Goal: Task Accomplishment & Management: Complete application form

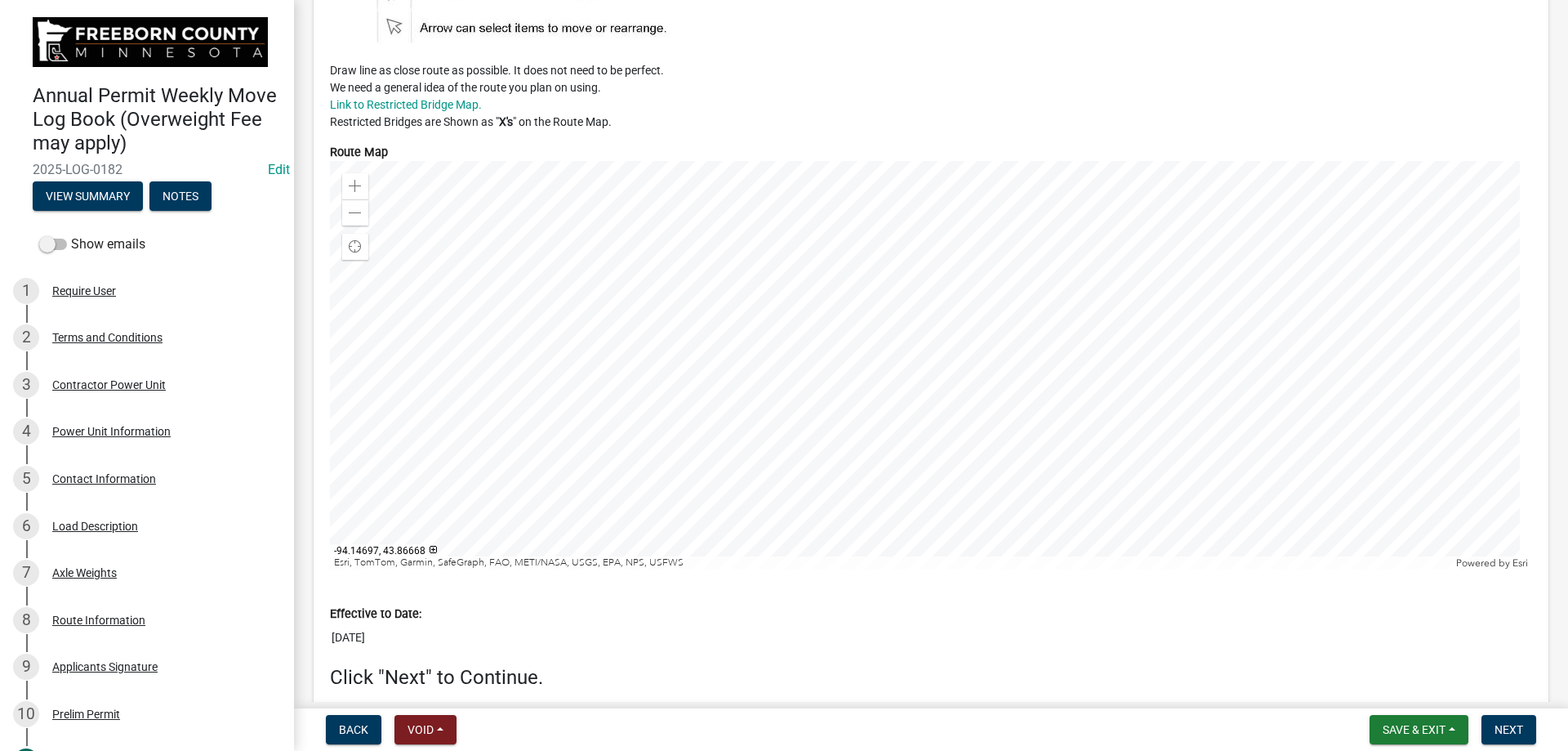
scroll to position [4086, 0]
click at [354, 192] on span at bounding box center [355, 185] width 13 height 13
click at [353, 192] on span at bounding box center [355, 185] width 13 height 13
click at [875, 330] on div at bounding box center [931, 364] width 1202 height 409
click at [1047, 412] on div at bounding box center [931, 364] width 1202 height 409
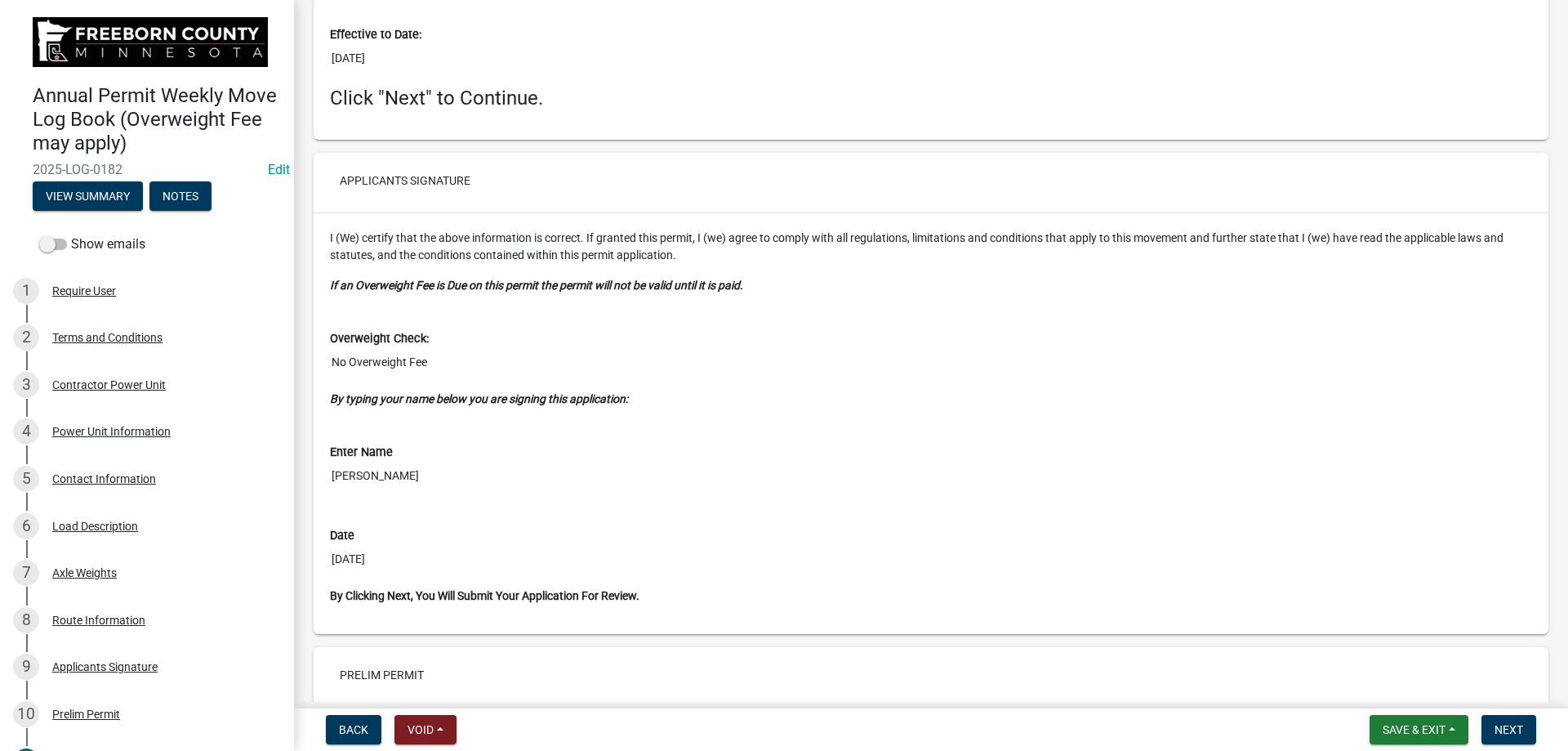
scroll to position [4801, 0]
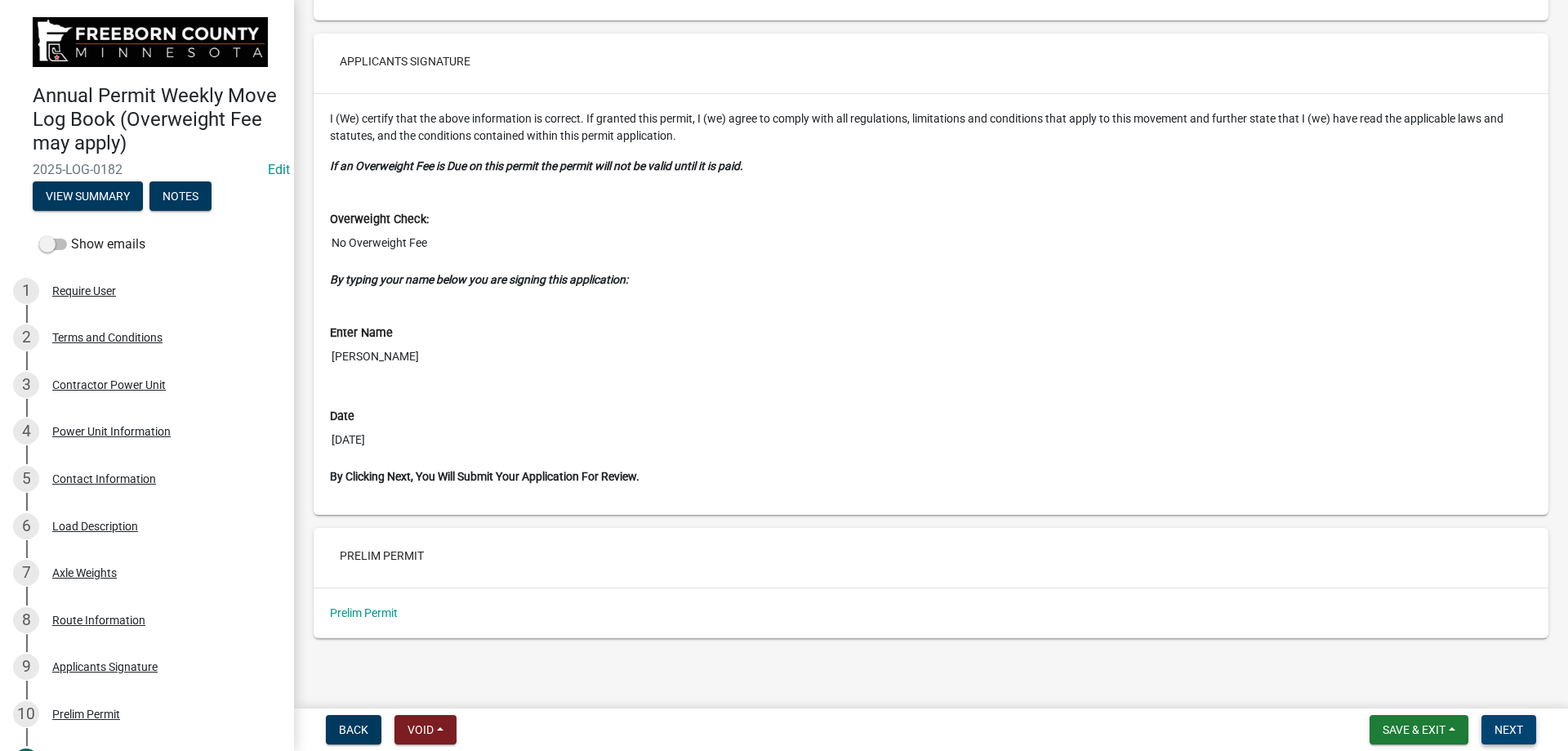
click at [1503, 724] on span "Next" at bounding box center [1509, 729] width 29 height 13
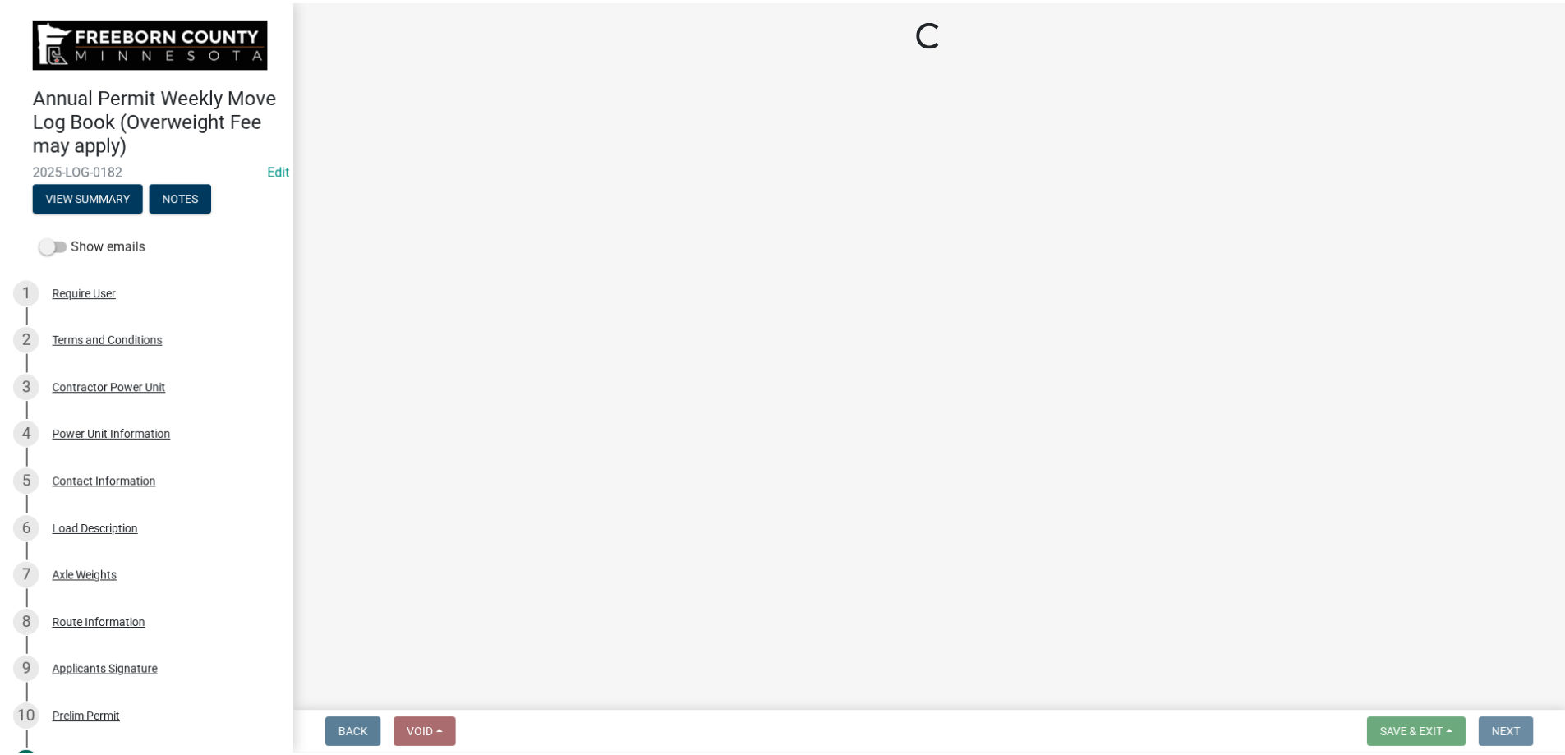
scroll to position [0, 0]
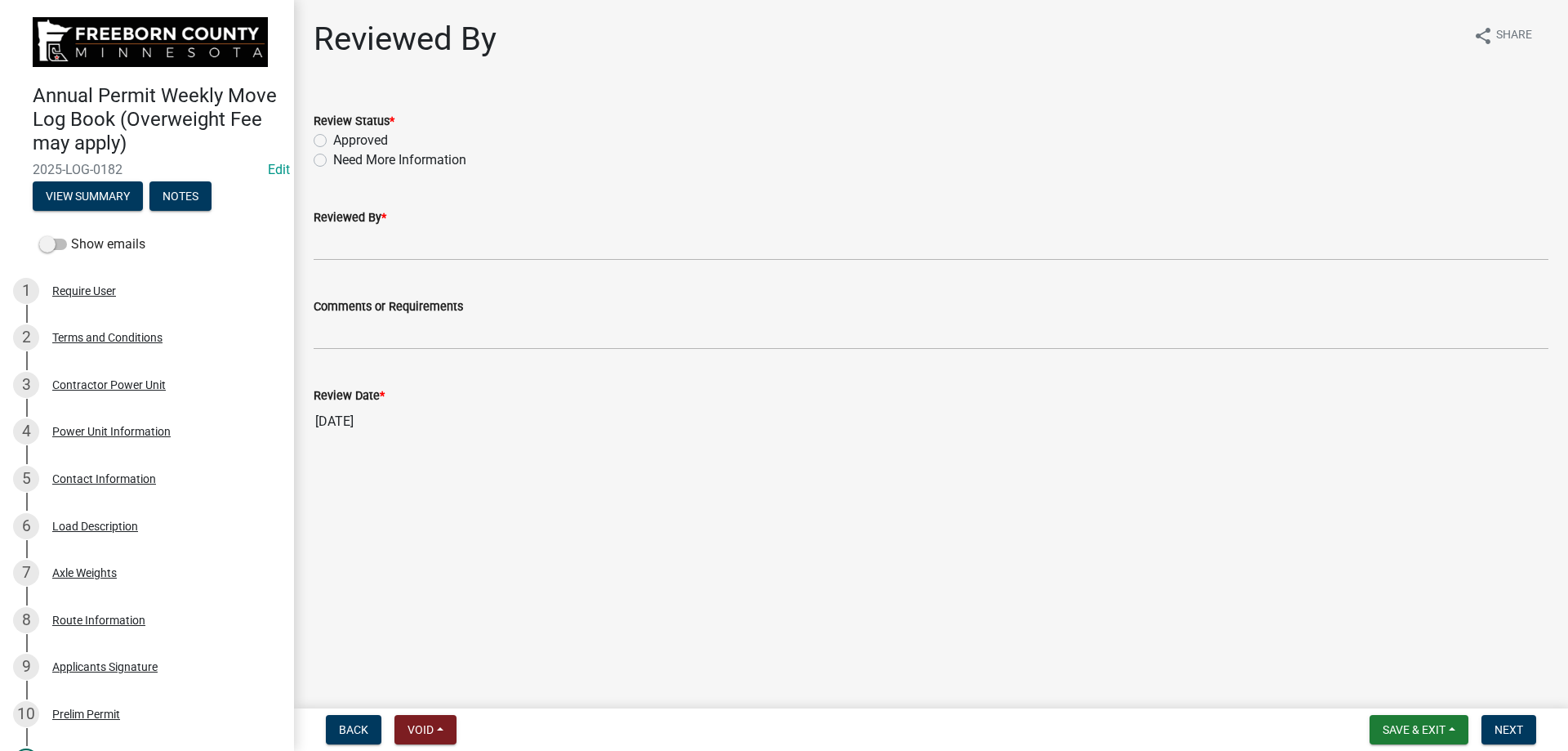
click at [333, 146] on label "Approved" at bounding box center [360, 140] width 55 height 20
click at [333, 141] on input "Approved" at bounding box center [338, 135] width 11 height 11
radio input "true"
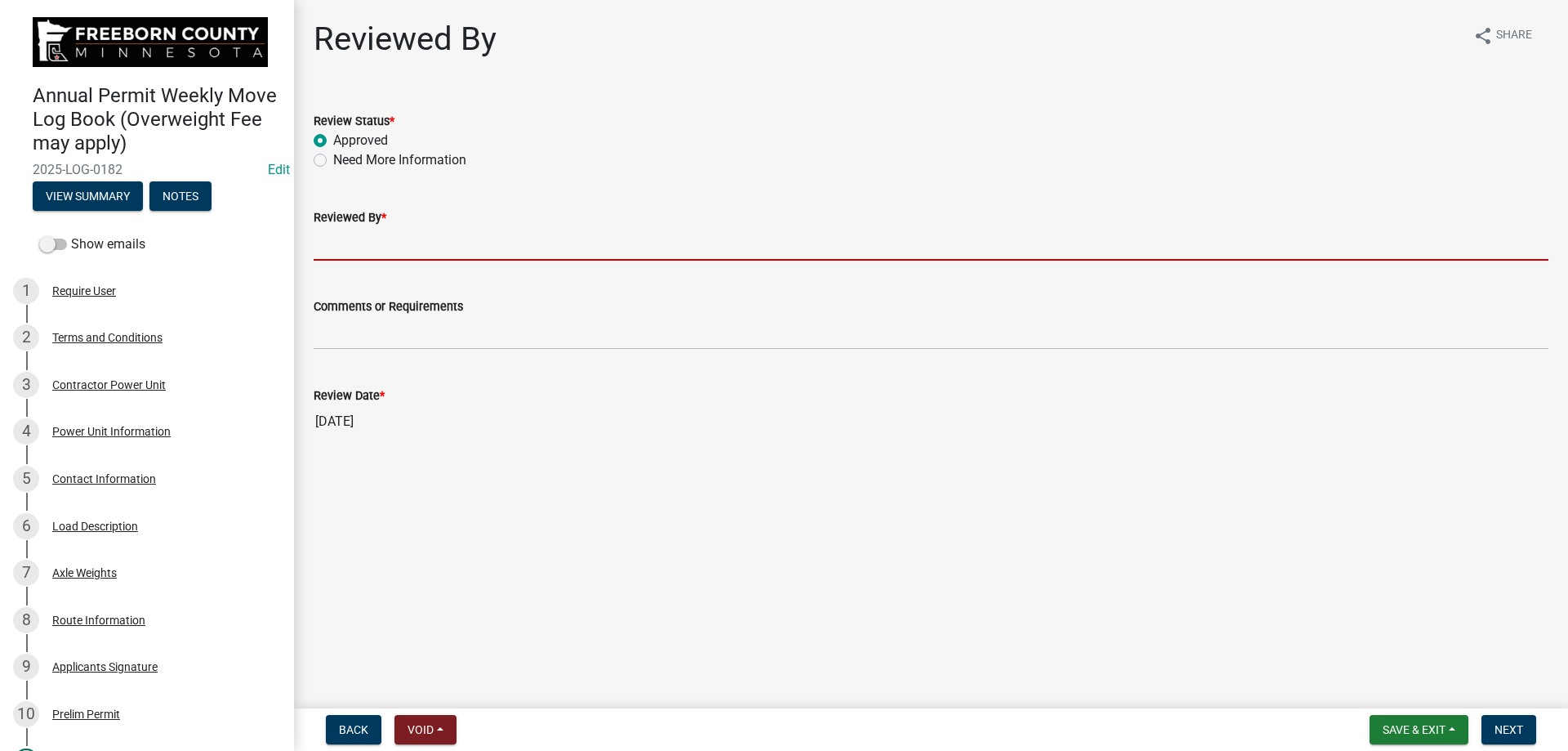
click at [353, 240] on input "Reviewed By *" at bounding box center [931, 244] width 1235 height 34
type input "dmk"
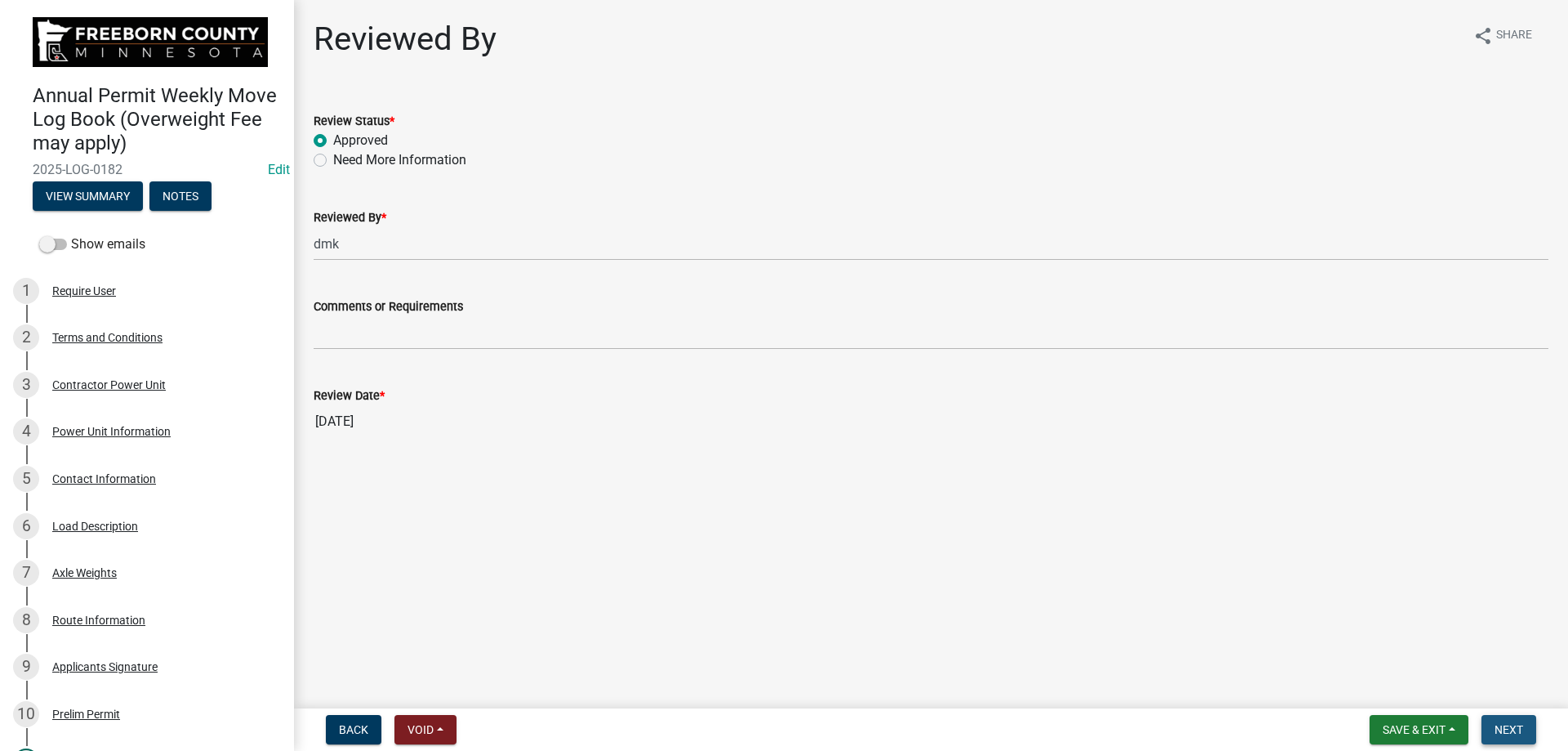
click at [1518, 739] on button "Next" at bounding box center [1508, 730] width 55 height 30
